Goal: Complete application form

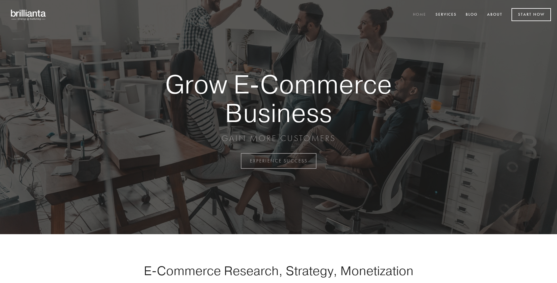
scroll to position [1580, 0]
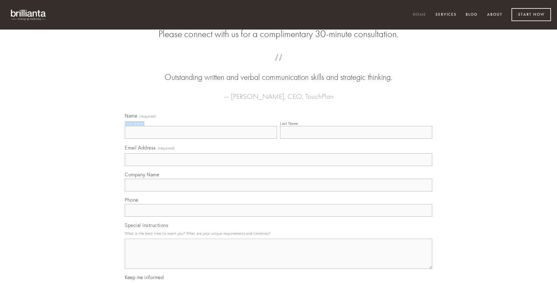
type input "[PERSON_NAME]"
click at [356, 139] on input "Last Name" at bounding box center [356, 132] width 152 height 13
type input "[PERSON_NAME]"
click at [279, 166] on input "Email Address (required)" at bounding box center [278, 159] width 307 height 13
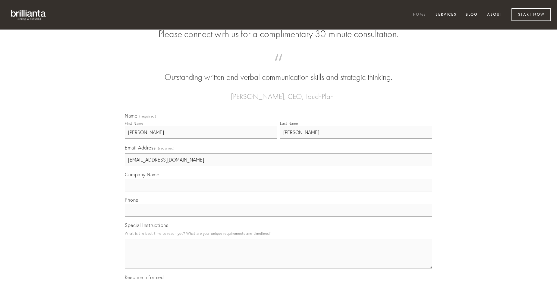
type input "[EMAIL_ADDRESS][DOMAIN_NAME]"
click at [279, 191] on input "Company Name" at bounding box center [278, 185] width 307 height 13
type input "sed"
click at [279, 217] on input "text" at bounding box center [278, 210] width 307 height 13
click at [279, 259] on textarea "Special Instructions" at bounding box center [278, 254] width 307 height 30
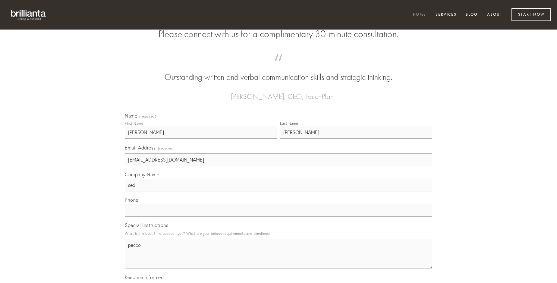
type textarea "pecco"
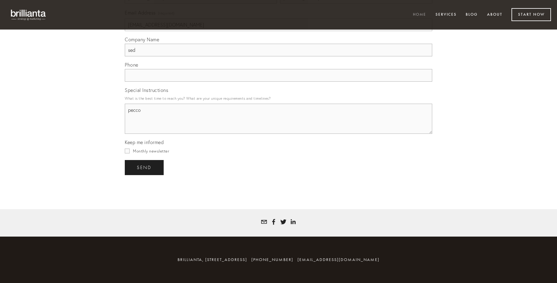
click at [145, 167] on span "send" at bounding box center [144, 167] width 15 height 5
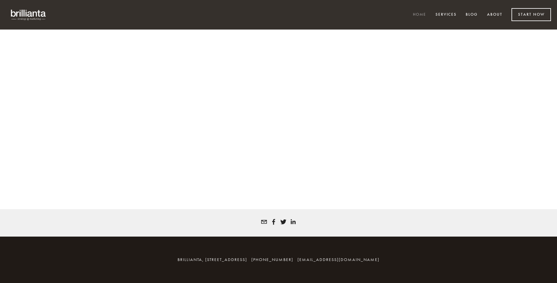
scroll to position [1572, 0]
